Goal: Find specific page/section: Find specific page/section

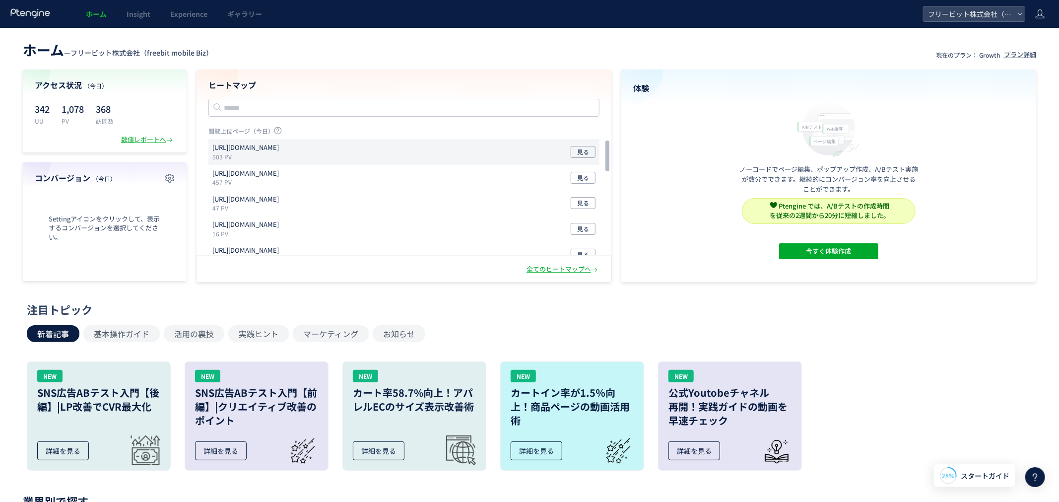
click at [278, 153] on p "503 PV" at bounding box center [247, 156] width 70 height 8
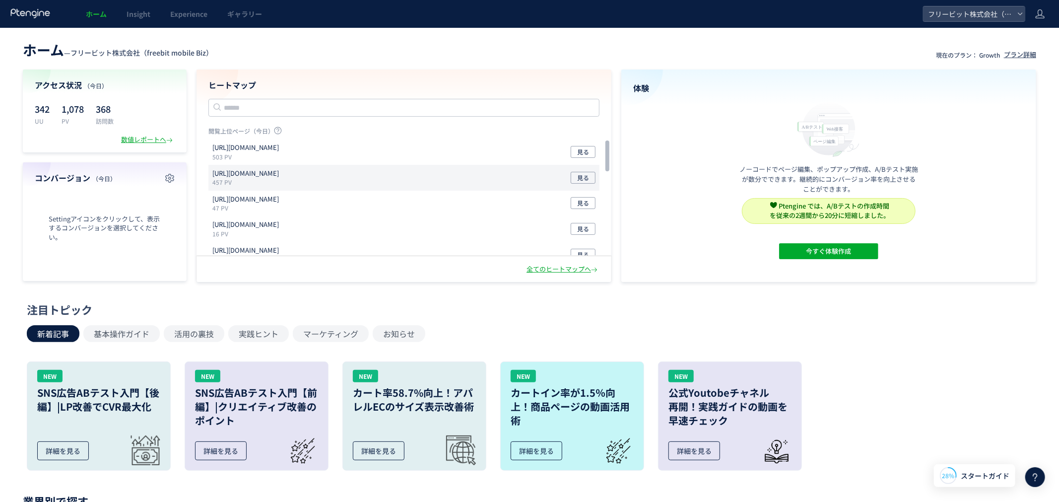
click at [283, 179] on p "457 PV" at bounding box center [247, 182] width 70 height 8
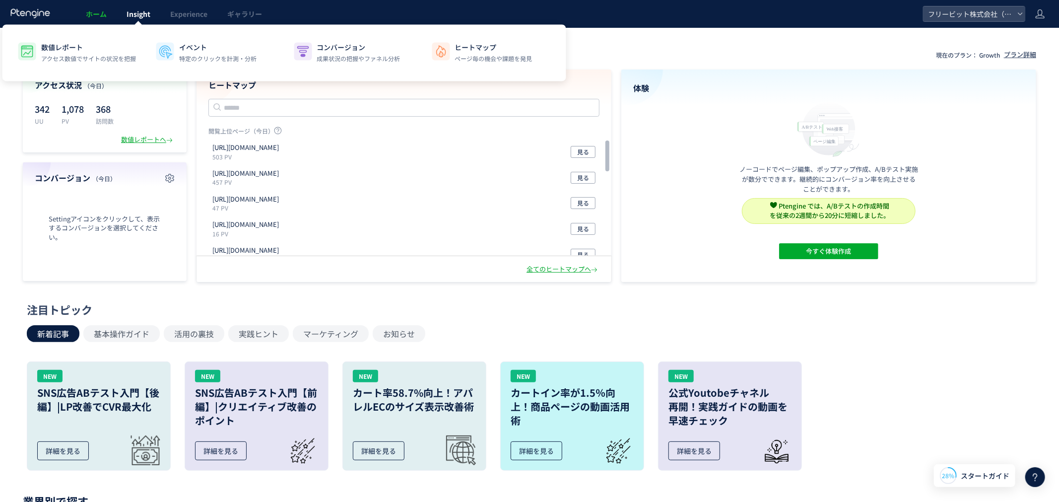
click at [137, 11] on span "Insight" at bounding box center [139, 14] width 24 height 10
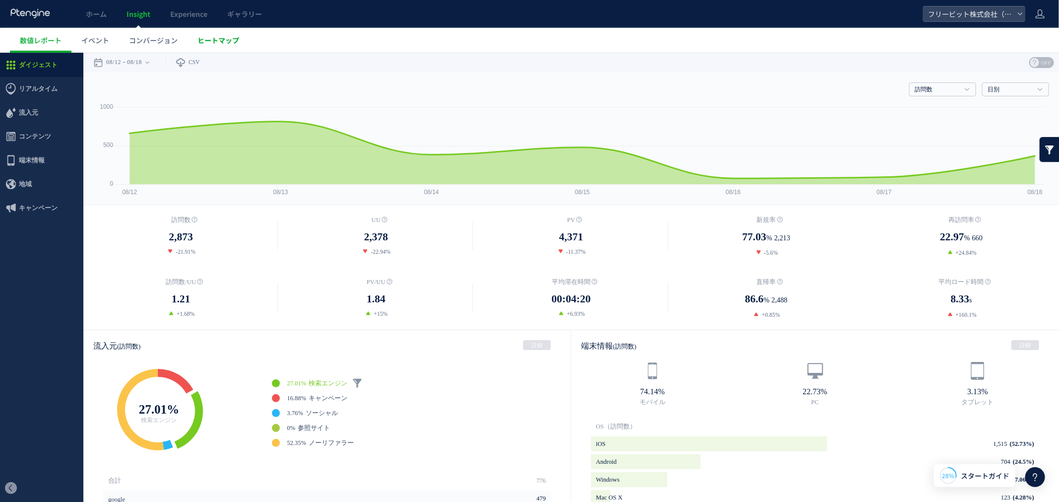
drag, startPoint x: 223, startPoint y: 37, endPoint x: 233, endPoint y: 37, distance: 9.4
click at [224, 37] on span "ヒートマップ" at bounding box center [219, 40] width 42 height 10
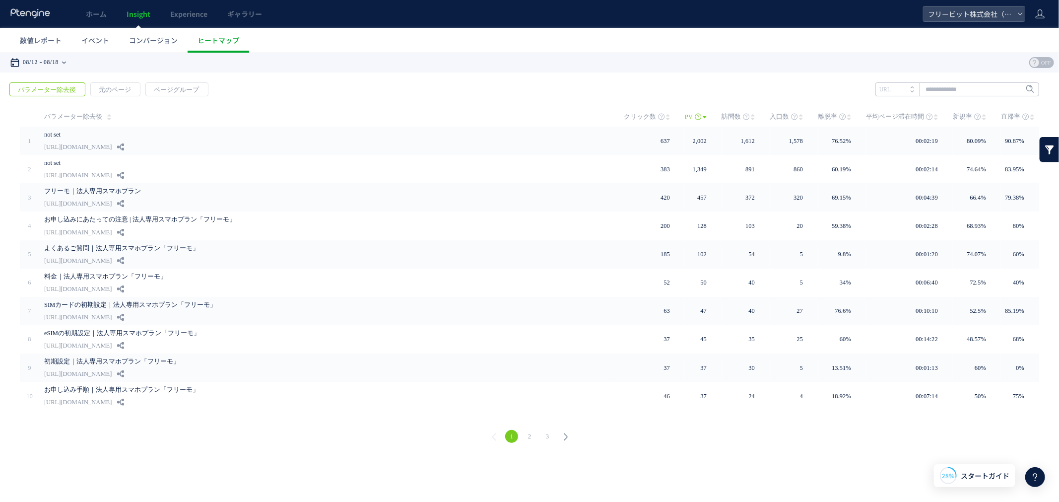
click at [55, 58] on time "08/18" at bounding box center [51, 62] width 15 height 20
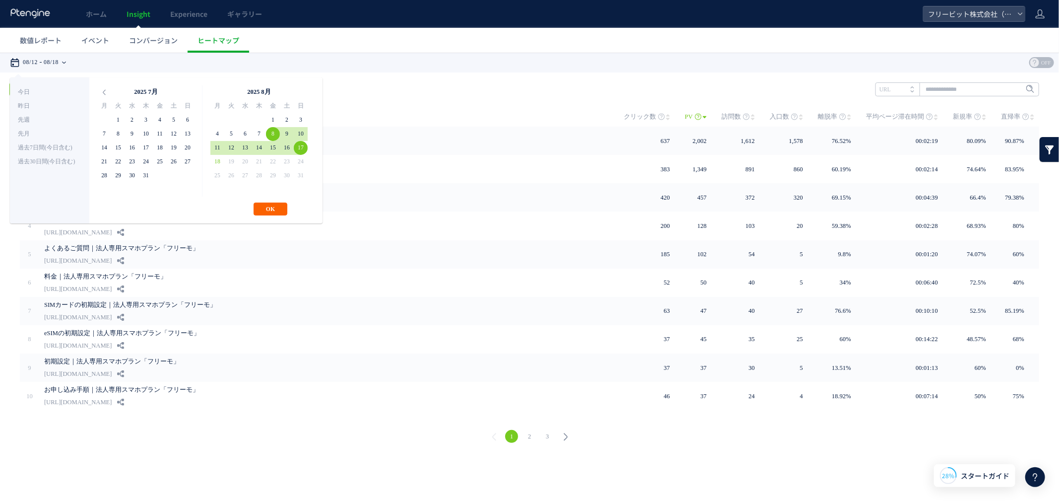
click at [276, 204] on button "OK" at bounding box center [271, 208] width 34 height 13
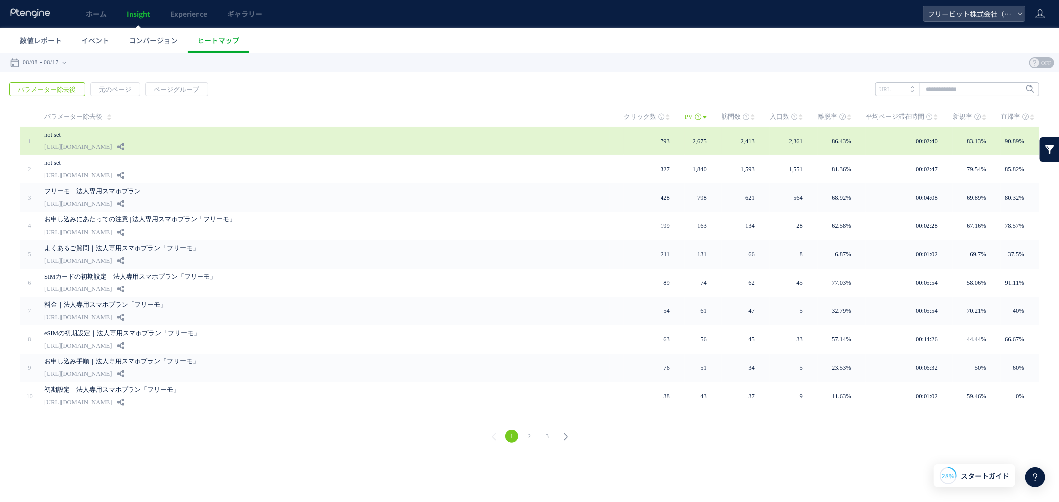
click at [107, 136] on link "not set" at bounding box center [267, 134] width 447 height 12
